Goal: Task Accomplishment & Management: Complete application form

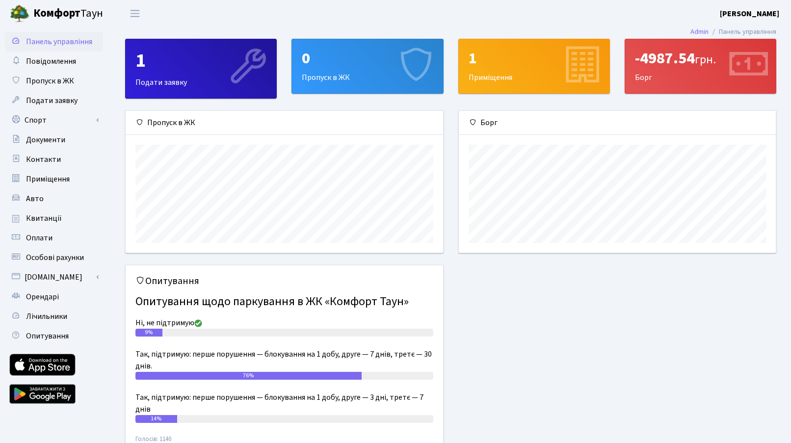
scroll to position [142, 317]
click at [62, 78] on span "Пропуск в ЖК" at bounding box center [50, 81] width 48 height 11
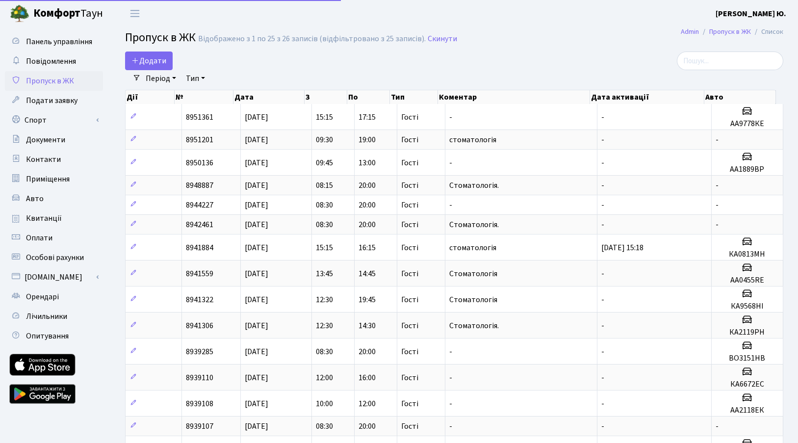
select select "25"
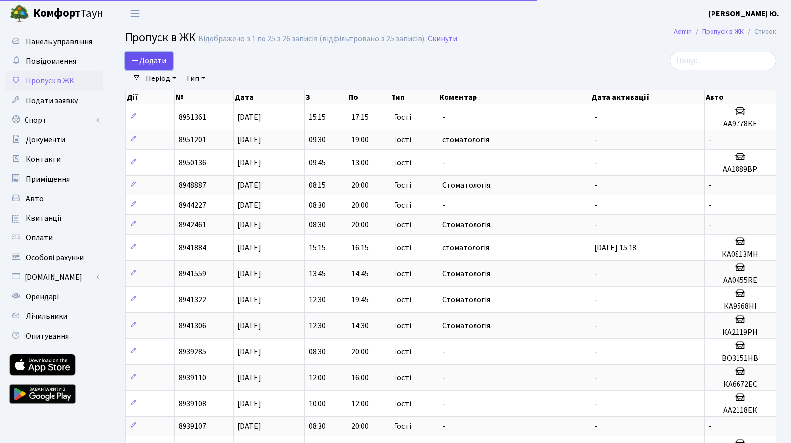
click at [152, 61] on span "Додати" at bounding box center [148, 60] width 35 height 11
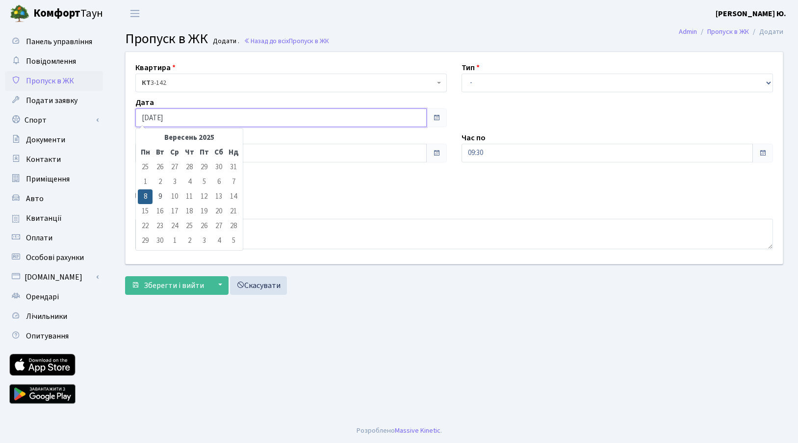
click at [175, 116] on input "[DATE]" at bounding box center [280, 117] width 291 height 19
click at [285, 148] on input "08:30" at bounding box center [280, 153] width 291 height 19
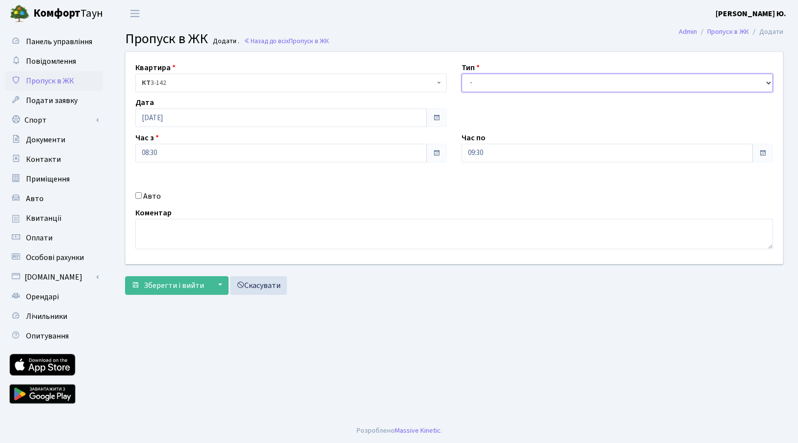
click at [505, 87] on select "- Доставка Таксі Гості Сервіс" at bounding box center [618, 83] width 312 height 19
select select "3"
click at [462, 74] on select "- Доставка Таксі Гості Сервіс" at bounding box center [618, 83] width 312 height 19
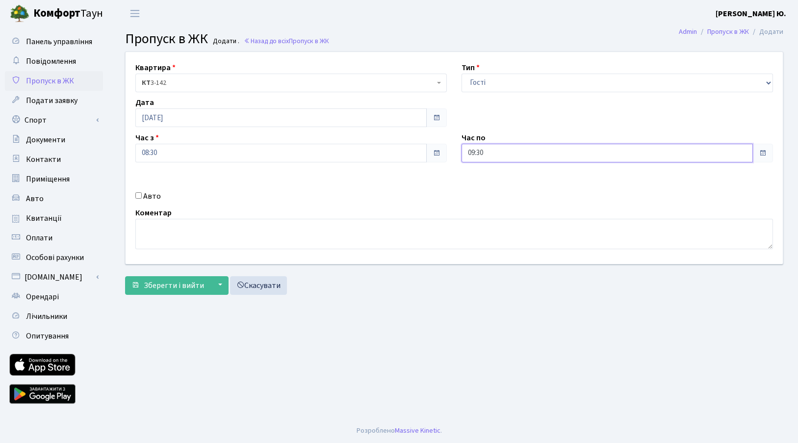
click at [504, 152] on input "09:30" at bounding box center [607, 153] width 291 height 19
click at [491, 185] on icon at bounding box center [488, 187] width 26 height 26
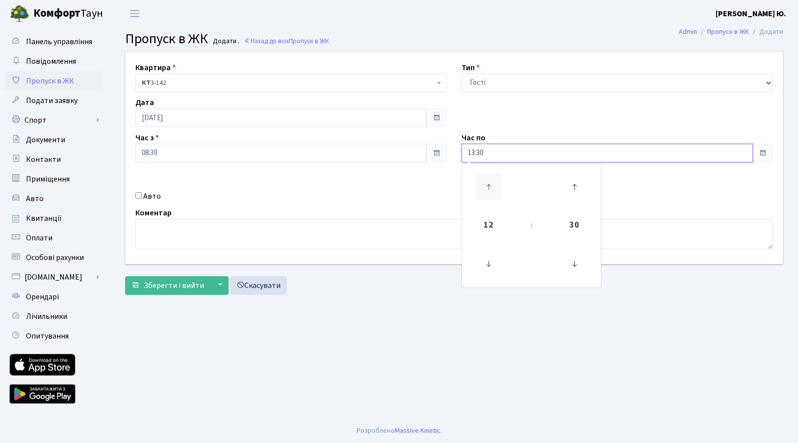
click at [491, 185] on icon at bounding box center [488, 187] width 26 height 26
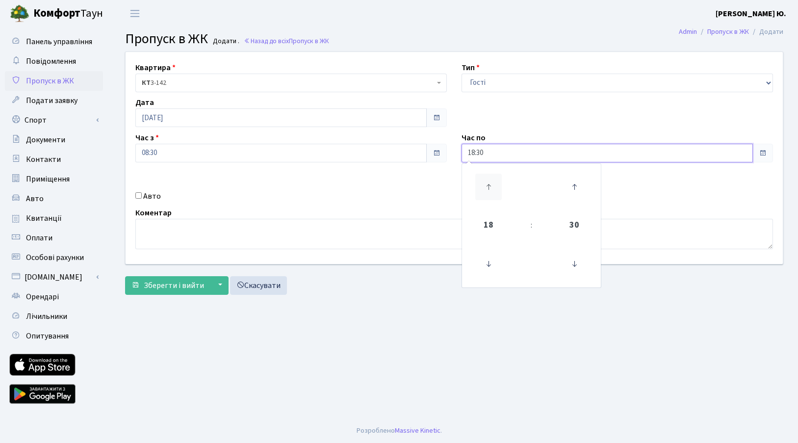
click at [491, 185] on icon at bounding box center [488, 187] width 26 height 26
type input "19:30"
click at [401, 238] on textarea at bounding box center [454, 234] width 638 height 30
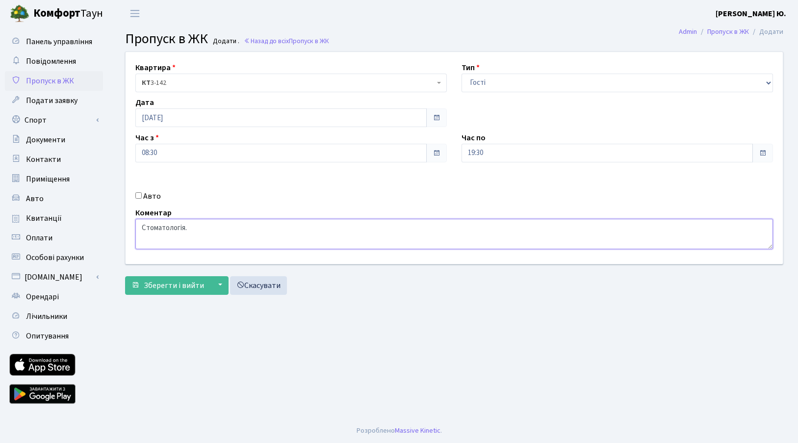
type textarea "Стоматологія."
click at [517, 155] on input "19:30" at bounding box center [607, 153] width 291 height 19
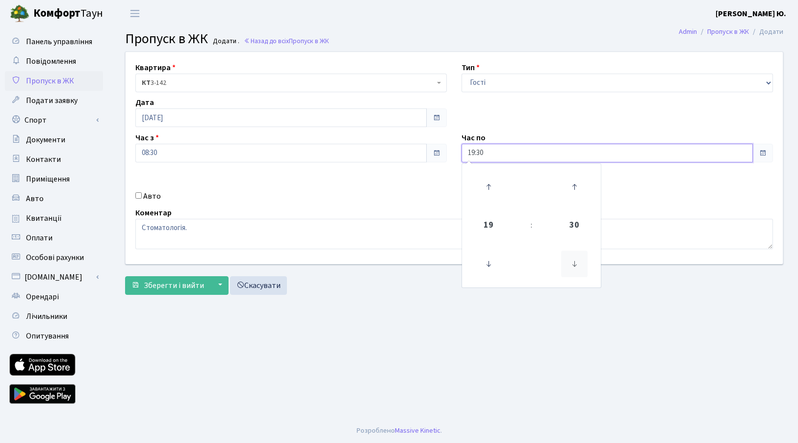
click at [572, 259] on icon at bounding box center [574, 264] width 26 height 26
click at [489, 187] on icon at bounding box center [488, 187] width 26 height 26
click at [573, 270] on icon at bounding box center [574, 264] width 26 height 26
type input "20:00"
click at [356, 232] on textarea "Стоматологія." at bounding box center [454, 234] width 638 height 30
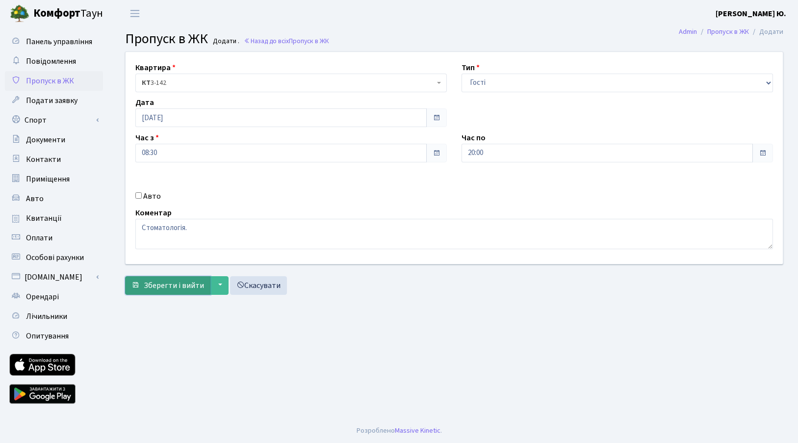
click at [189, 281] on span "Зберегти і вийти" at bounding box center [174, 285] width 60 height 11
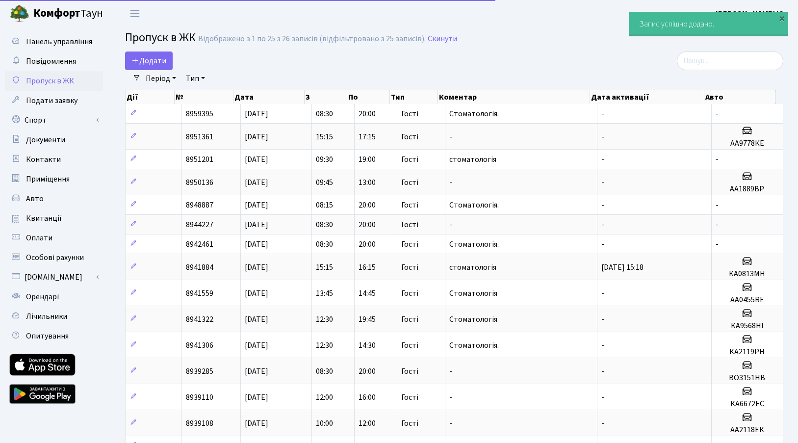
select select "25"
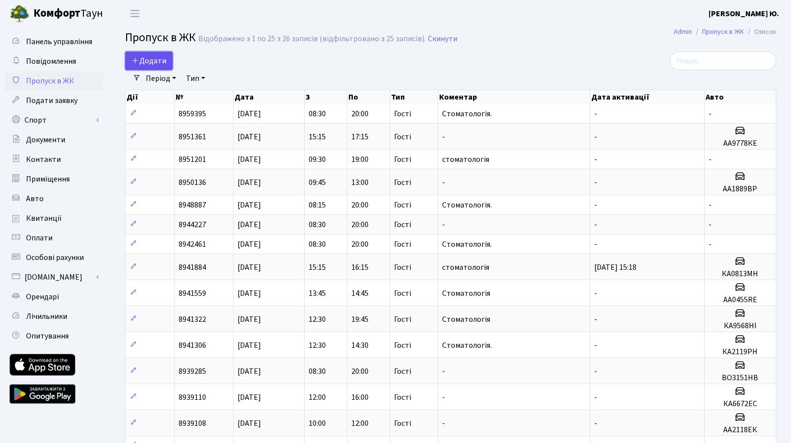
click at [143, 62] on span "Додати" at bounding box center [148, 60] width 35 height 11
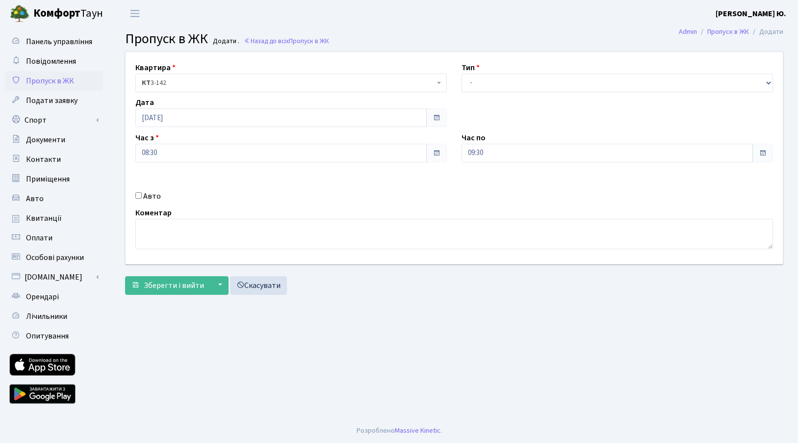
click at [137, 195] on input "Авто" at bounding box center [138, 195] width 6 height 6
checkbox input "true"
drag, startPoint x: 476, startPoint y: 83, endPoint x: 477, endPoint y: 92, distance: 8.8
click at [476, 83] on select "- Доставка Таксі Гості Сервіс" at bounding box center [618, 83] width 312 height 19
select select "3"
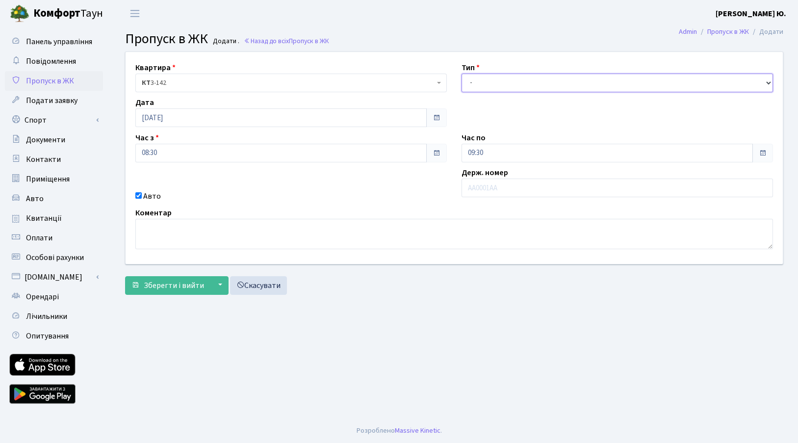
click at [462, 74] on select "- Доставка Таксі Гості Сервіс" at bounding box center [618, 83] width 312 height 19
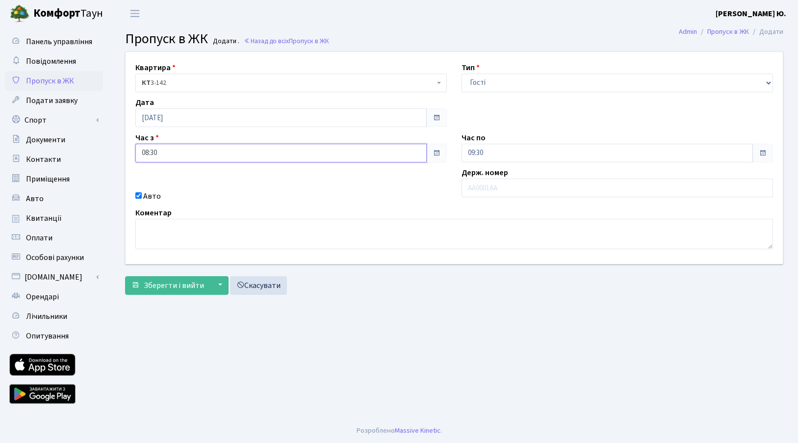
click at [172, 157] on input "08:30" at bounding box center [280, 153] width 291 height 19
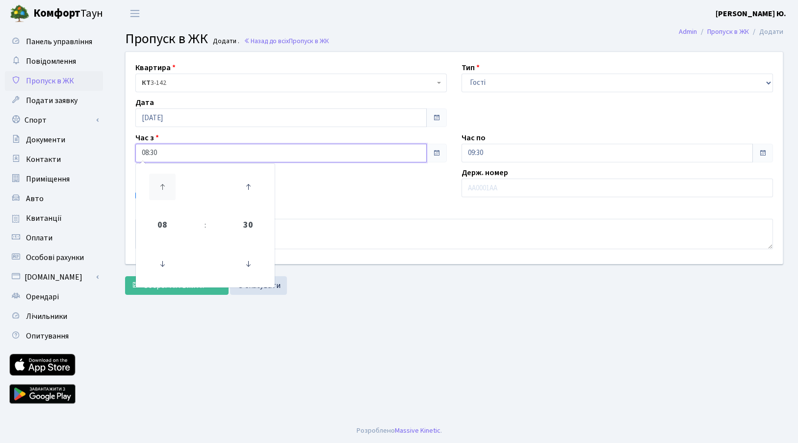
click at [168, 193] on icon at bounding box center [162, 187] width 26 height 26
click at [165, 189] on icon at bounding box center [162, 187] width 26 height 26
type input "11:30"
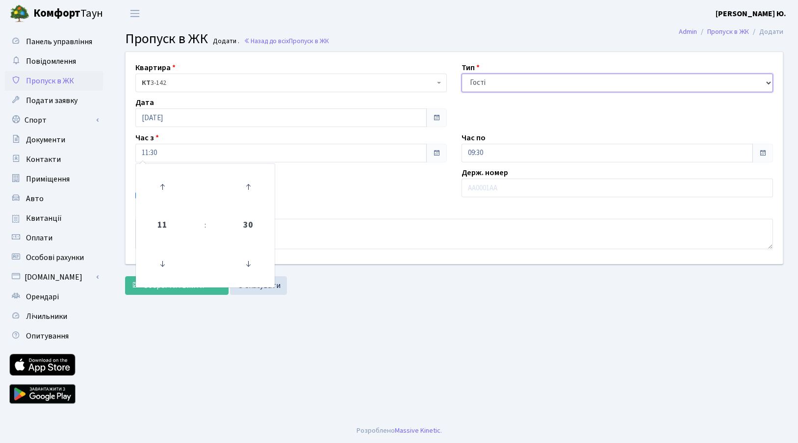
click at [500, 79] on select "- Доставка Таксі Гості Сервіс" at bounding box center [618, 83] width 312 height 19
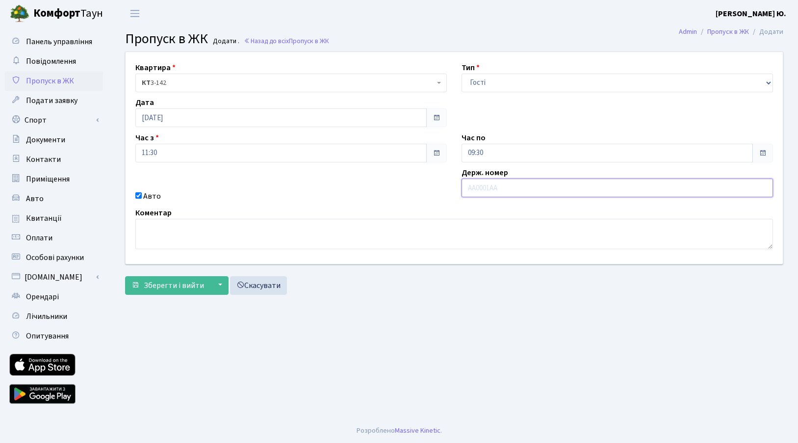
click at [509, 192] on input "text" at bounding box center [618, 188] width 312 height 19
paste input "СВ4737ЕК"
type input "СВ4737ЕК"
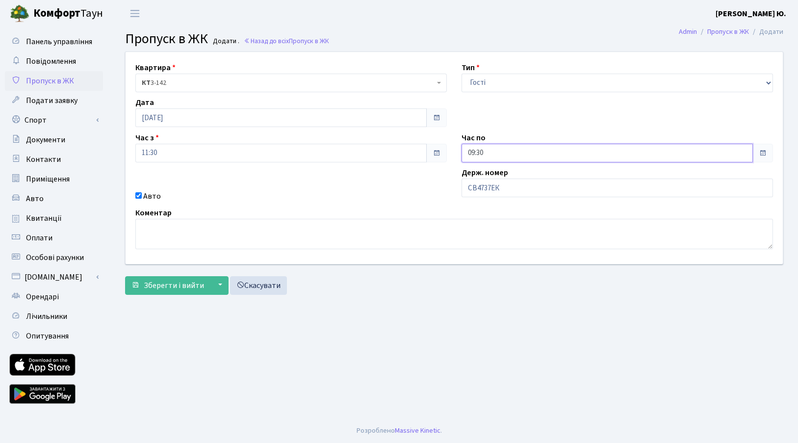
click at [513, 145] on input "09:30" at bounding box center [607, 153] width 291 height 19
click at [486, 182] on icon at bounding box center [488, 187] width 26 height 26
click at [486, 181] on icon at bounding box center [488, 187] width 26 height 26
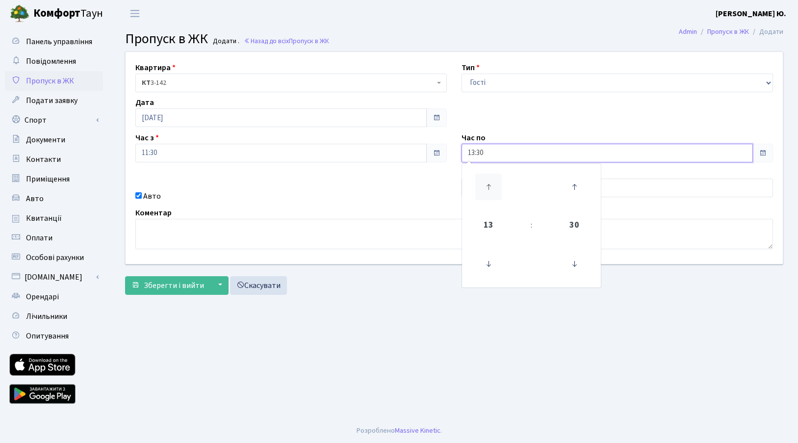
click at [486, 181] on icon at bounding box center [488, 187] width 26 height 26
type input "15:30"
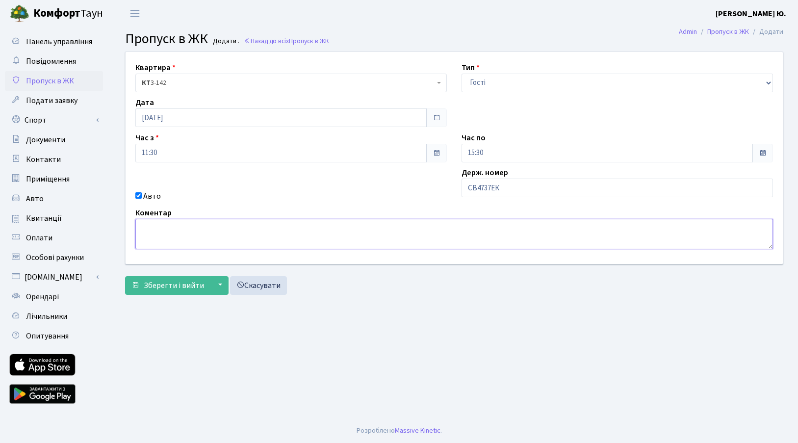
click at [378, 229] on textarea at bounding box center [454, 234] width 638 height 30
type textarea "Стоматологія."
click at [493, 149] on input "15:30" at bounding box center [607, 153] width 291 height 19
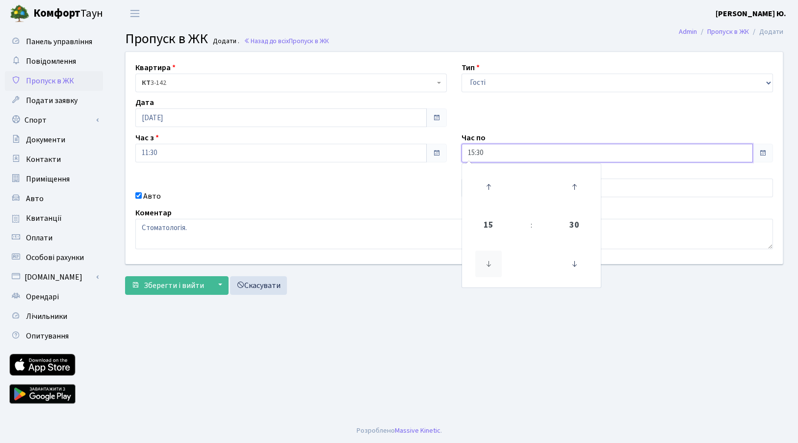
click at [493, 257] on icon at bounding box center [488, 264] width 26 height 26
click at [496, 258] on icon at bounding box center [488, 264] width 26 height 26
type input "13:30"
click at [188, 284] on span "Зберегти і вийти" at bounding box center [174, 285] width 60 height 11
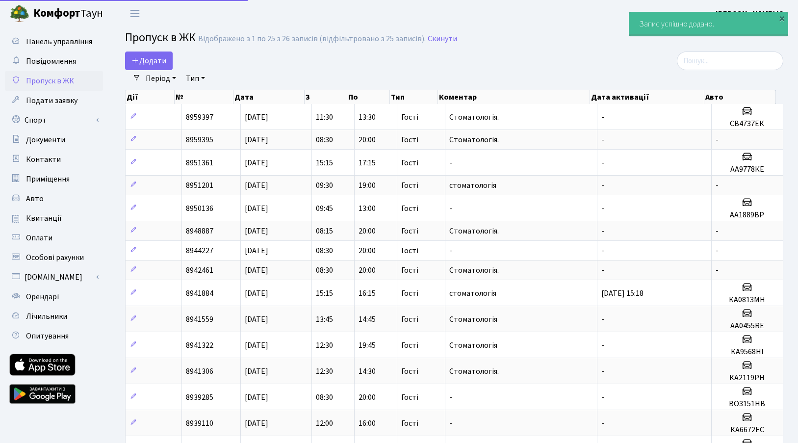
select select "25"
